Goal: Check status: Check status

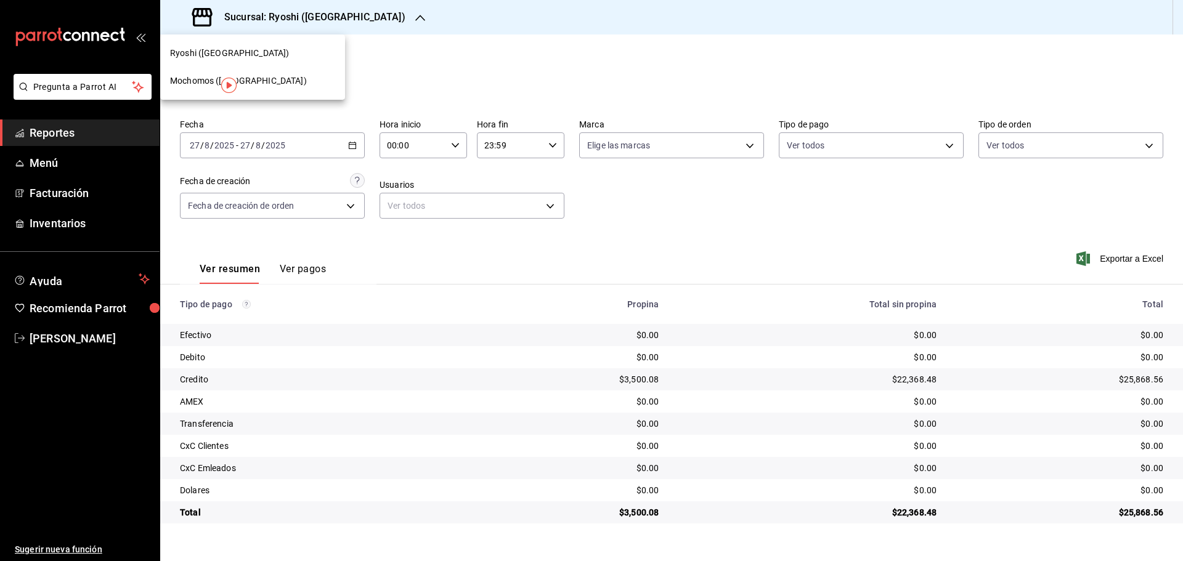
click at [265, 86] on div "Mochomos ([GEOGRAPHIC_DATA])" at bounding box center [252, 81] width 165 height 13
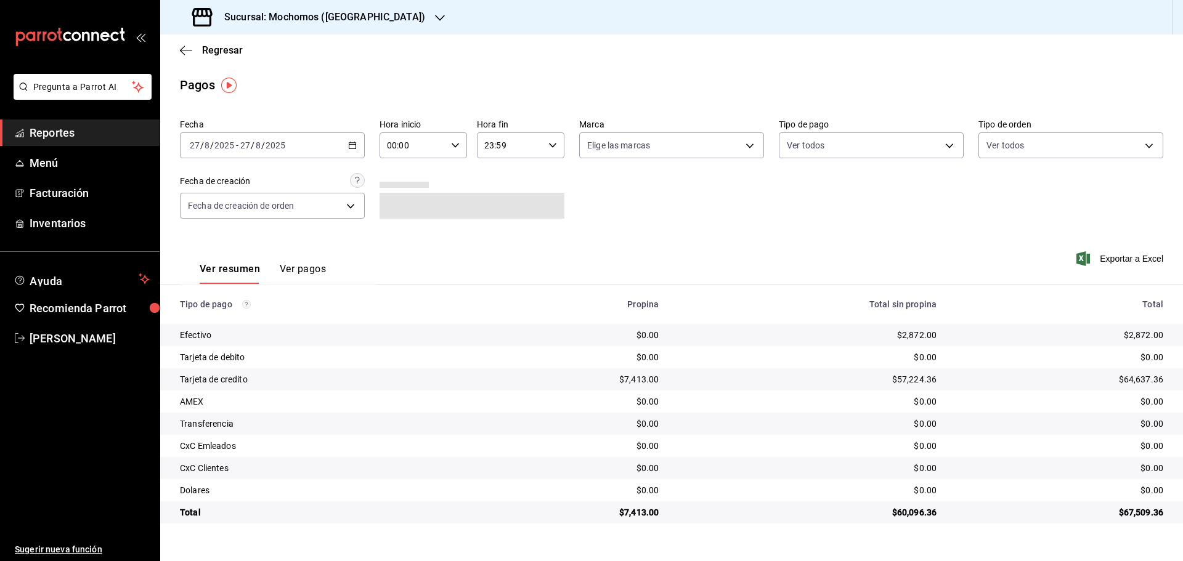
click at [296, 143] on div "[DATE] [DATE] - [DATE] [DATE]" at bounding box center [272, 145] width 185 height 26
click at [252, 317] on span "Rango de fechas" at bounding box center [237, 321] width 95 height 13
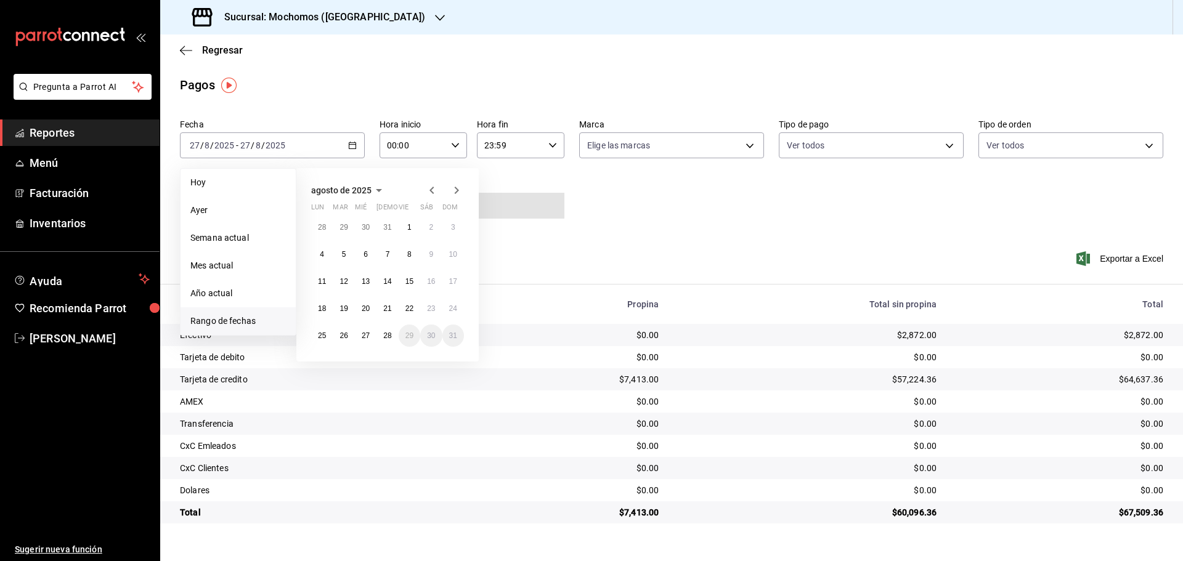
click at [371, 337] on button "27" at bounding box center [366, 336] width 22 height 22
click at [383, 341] on button "28" at bounding box center [387, 336] width 22 height 22
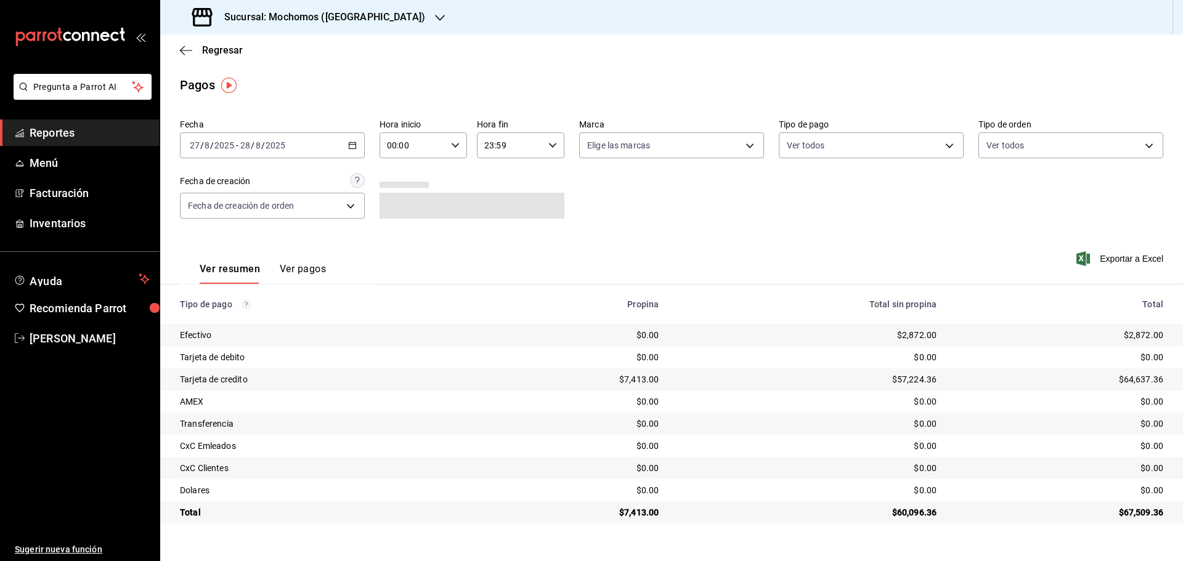
click at [454, 144] on icon "button" at bounding box center [455, 145] width 9 height 9
click at [402, 205] on span "05" at bounding box center [401, 202] width 24 height 10
type input "05:00"
click at [553, 144] on div at bounding box center [591, 280] width 1183 height 561
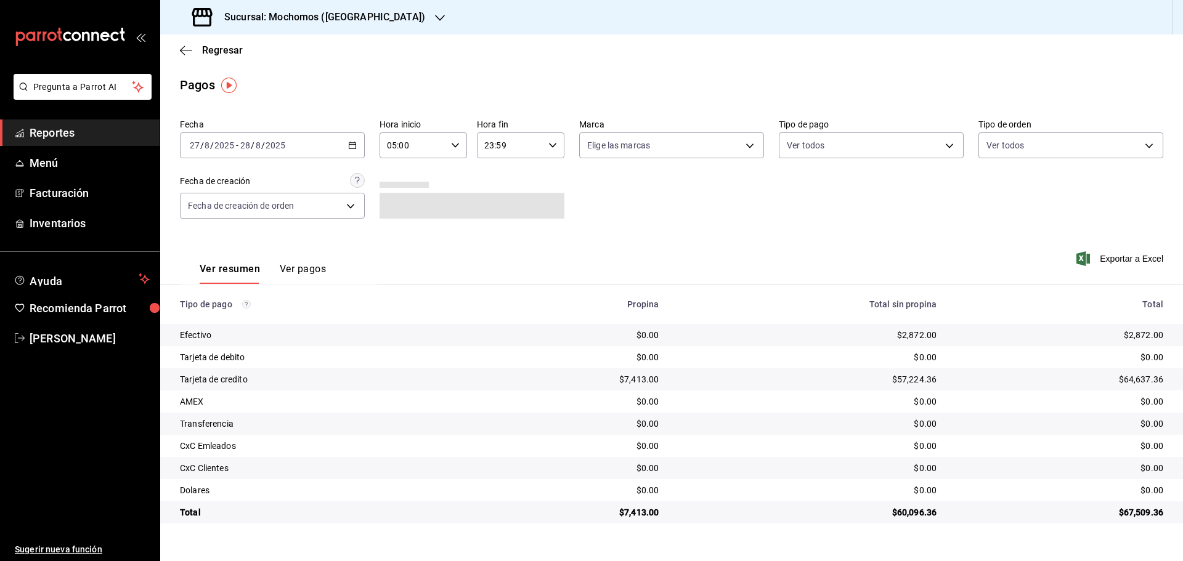
click at [553, 144] on icon "button" at bounding box center [552, 145] width 9 height 9
click at [496, 209] on span "05" at bounding box center [499, 206] width 24 height 10
type input "05:59"
click at [750, 242] on div at bounding box center [591, 280] width 1183 height 561
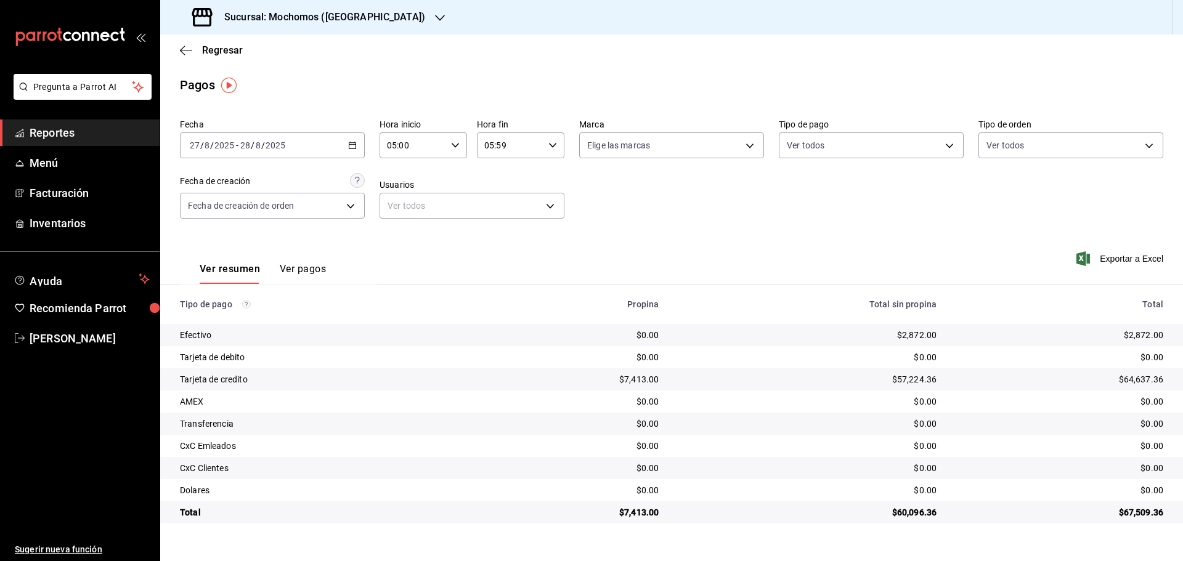
click at [313, 19] on h3 "Sucursal: Mochomos ([GEOGRAPHIC_DATA])" at bounding box center [319, 17] width 211 height 15
click at [195, 55] on span "Ryoshi ([GEOGRAPHIC_DATA])" at bounding box center [229, 53] width 119 height 13
click at [731, 526] on main "Regresar Pagos Fecha [DATE] [DATE] - [DATE] [DATE] Hora inicio 05:00 Hora inici…" at bounding box center [671, 298] width 1023 height 527
click at [187, 48] on icon "button" at bounding box center [186, 50] width 12 height 11
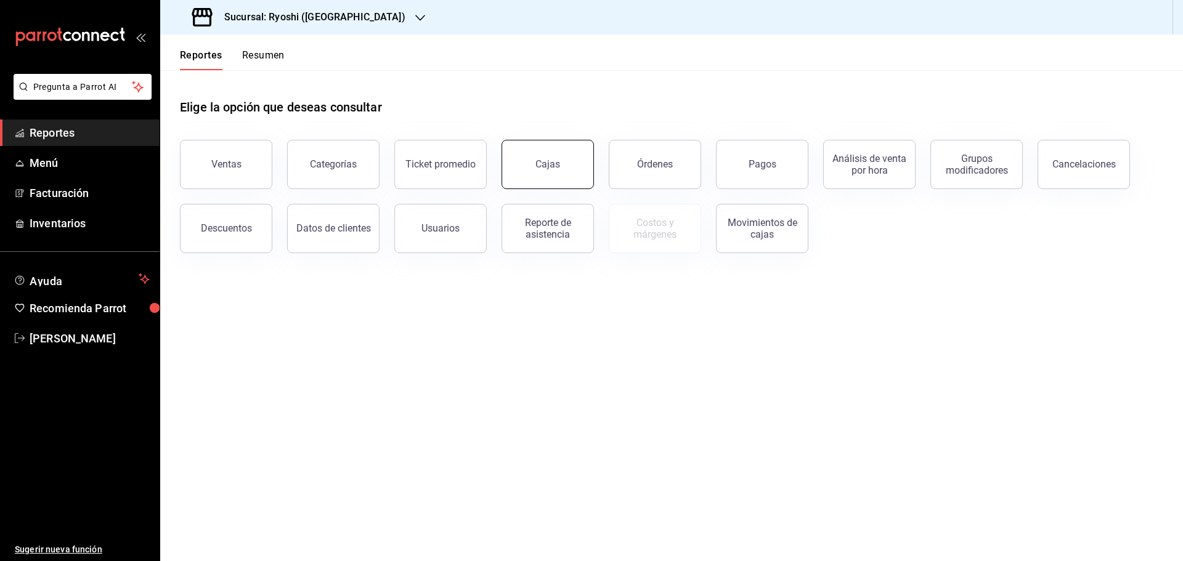
click at [556, 174] on button "Cajas" at bounding box center [548, 164] width 92 height 49
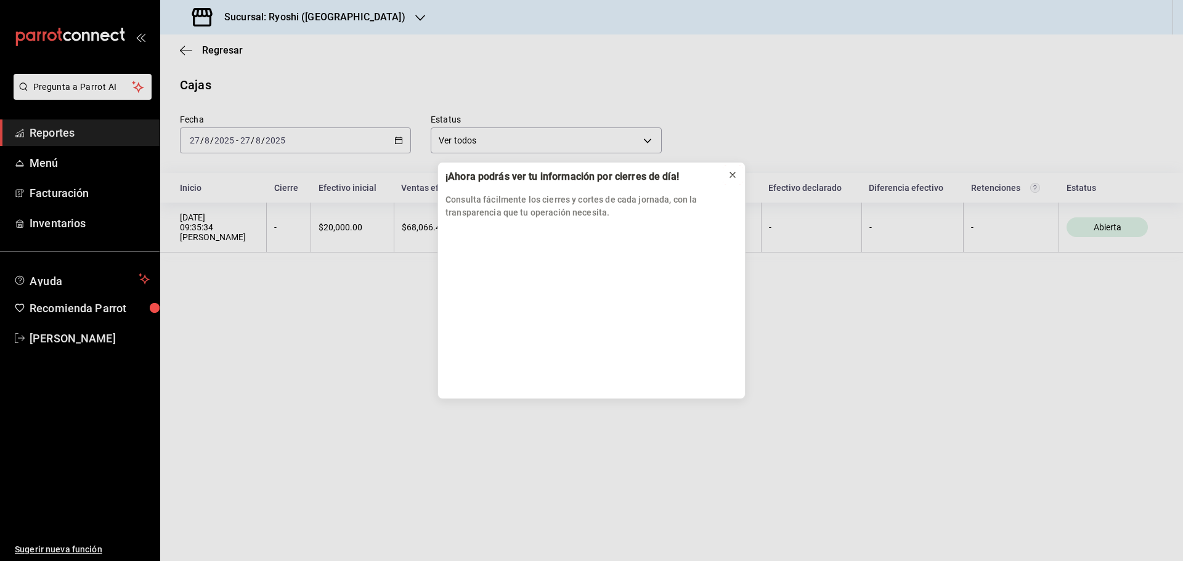
click at [735, 173] on icon at bounding box center [732, 175] width 5 height 5
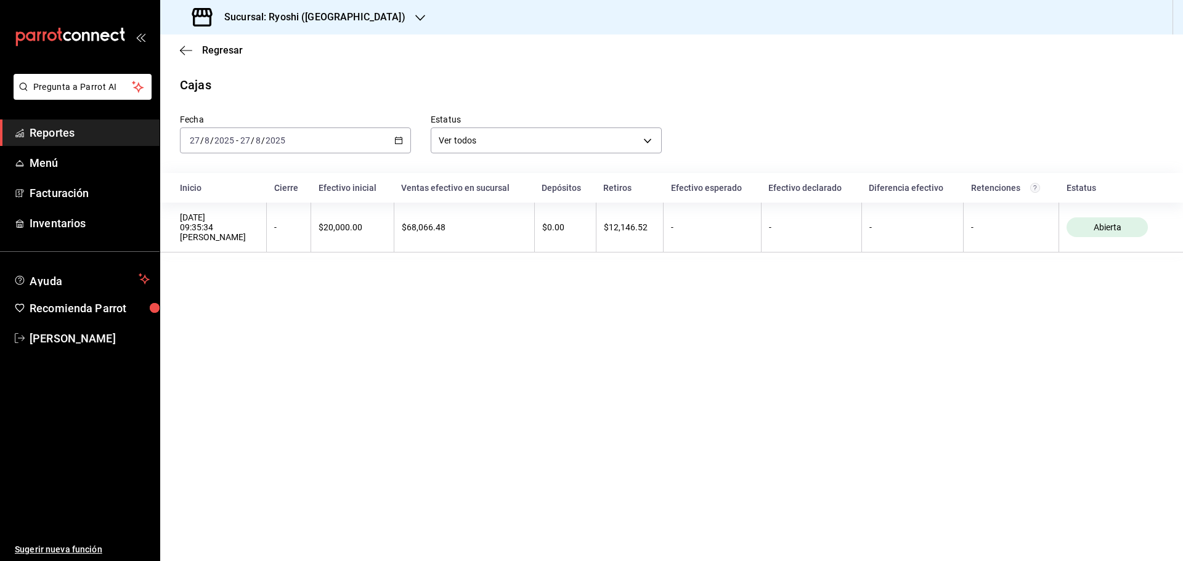
click at [28, 123] on link "Reportes" at bounding box center [80, 133] width 160 height 26
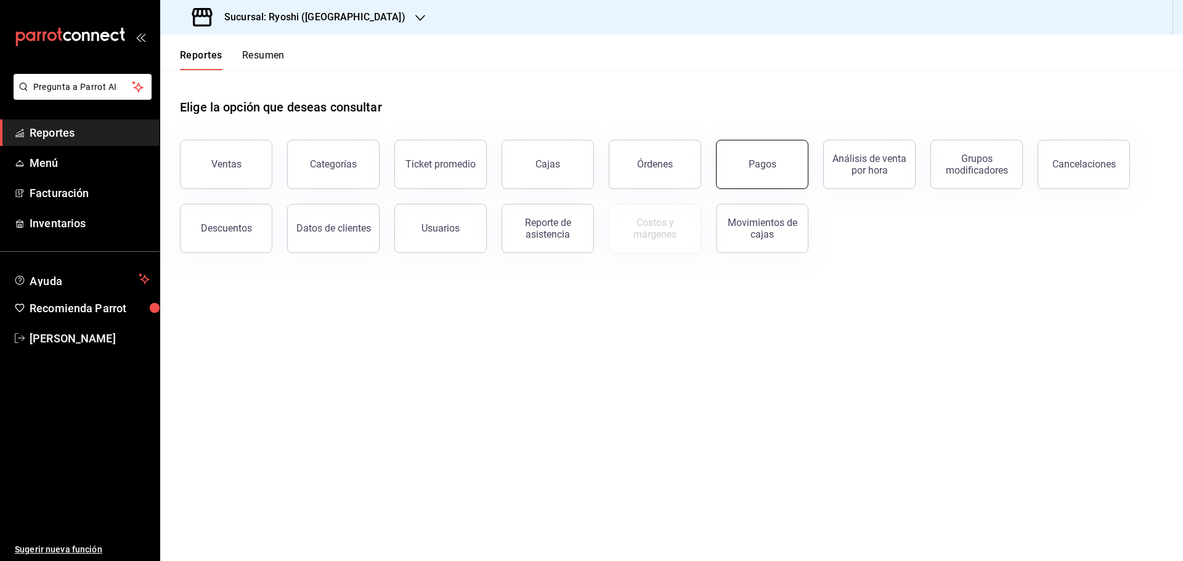
click at [763, 156] on button "Pagos" at bounding box center [762, 164] width 92 height 49
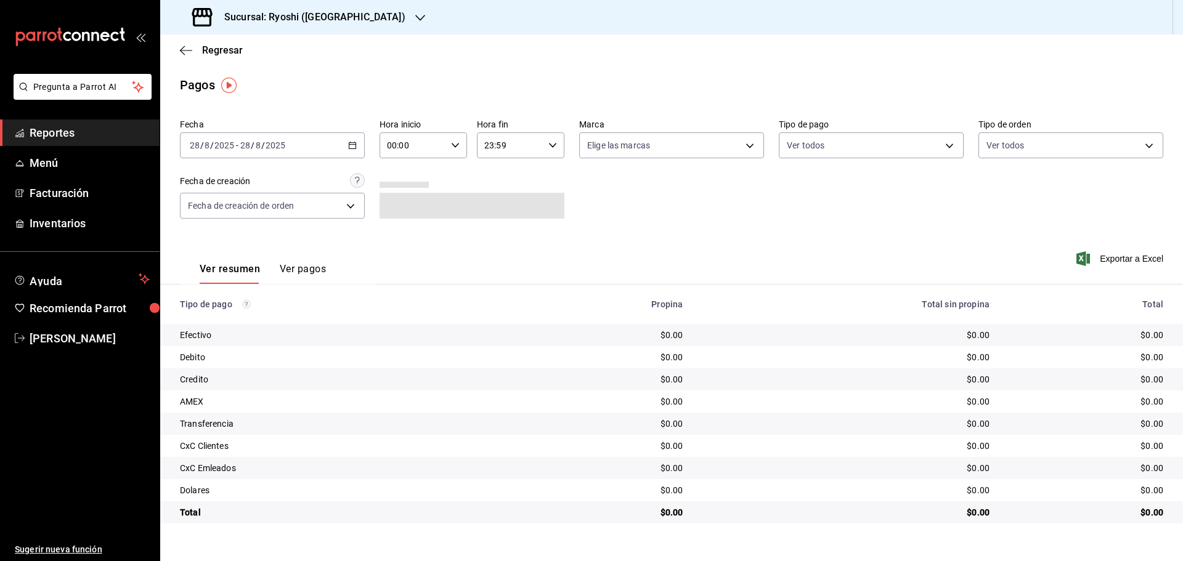
click at [258, 143] on input "8" at bounding box center [258, 145] width 6 height 10
click at [251, 325] on span "Rango de fechas" at bounding box center [237, 321] width 95 height 13
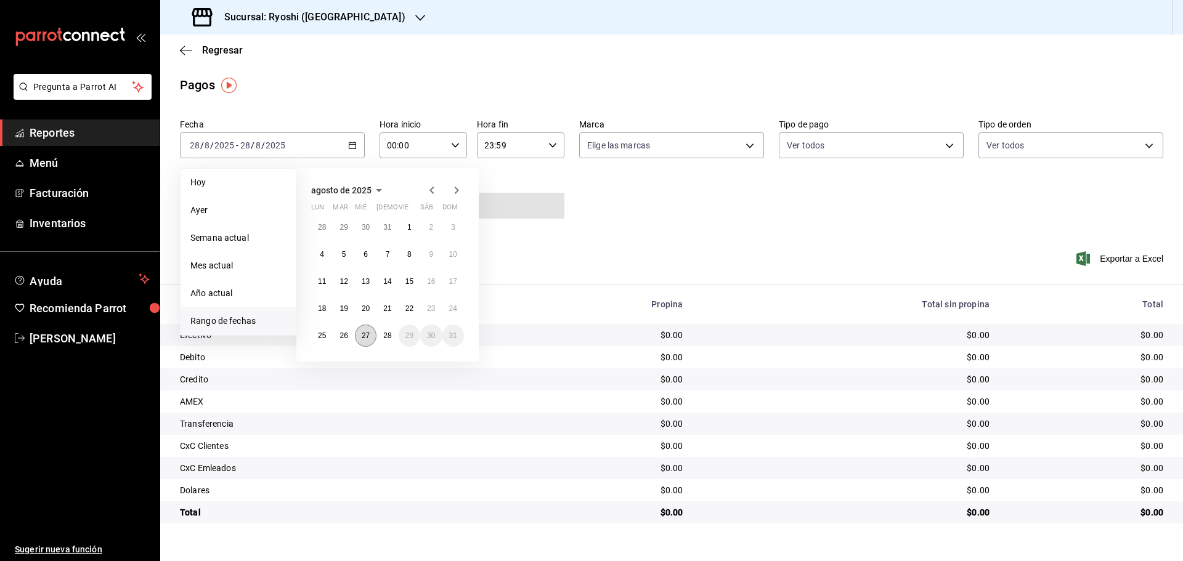
click at [370, 340] on button "27" at bounding box center [366, 336] width 22 height 22
click at [386, 336] on abbr "28" at bounding box center [387, 335] width 8 height 9
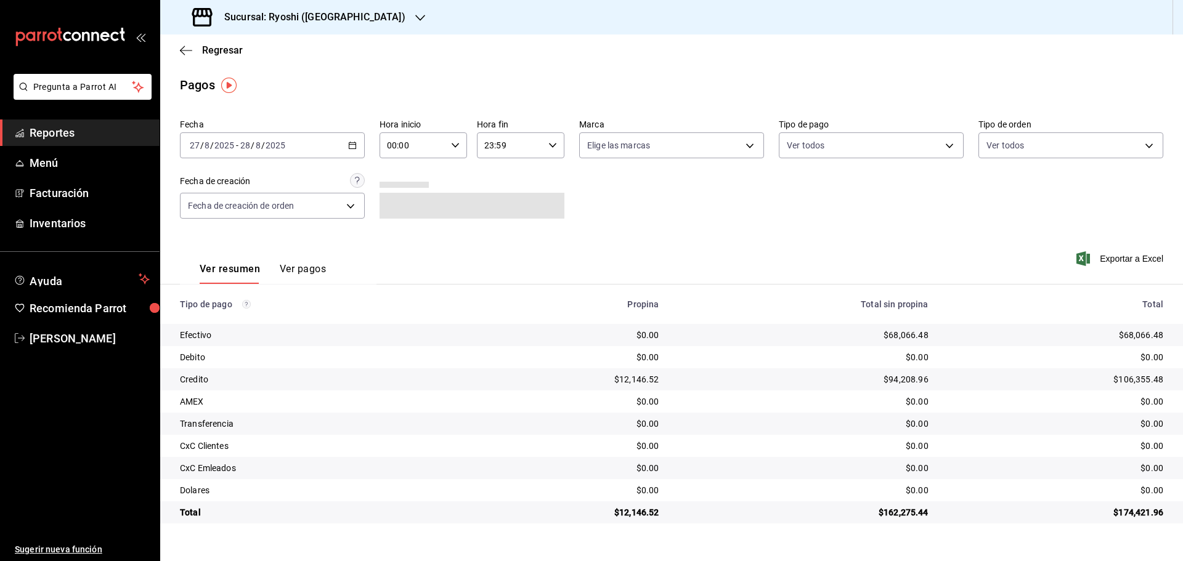
click at [452, 151] on div "00:00 Hora inicio" at bounding box center [423, 145] width 87 height 26
click at [409, 204] on span "05" at bounding box center [401, 202] width 24 height 10
type input "05:00"
click at [553, 144] on div at bounding box center [591, 280] width 1183 height 561
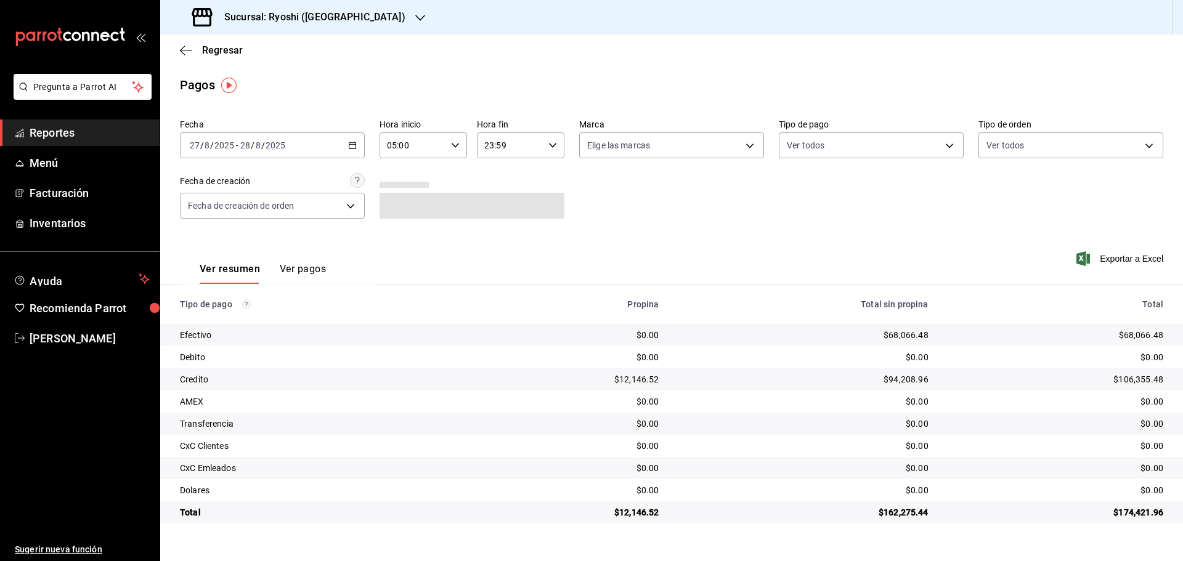
click at [554, 147] on icon "button" at bounding box center [552, 145] width 9 height 9
click at [501, 201] on button "05" at bounding box center [498, 206] width 39 height 25
type input "05:59"
click at [643, 194] on div at bounding box center [591, 280] width 1183 height 561
